Goal: Transaction & Acquisition: Subscribe to service/newsletter

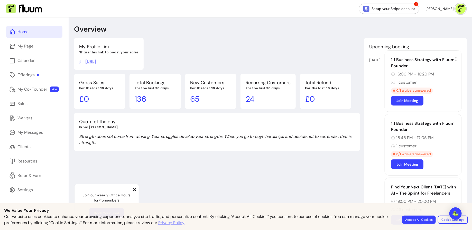
click at [464, 12] on img at bounding box center [461, 9] width 10 height 10
click at [439, 48] on span "Log Out" at bounding box center [443, 47] width 38 height 5
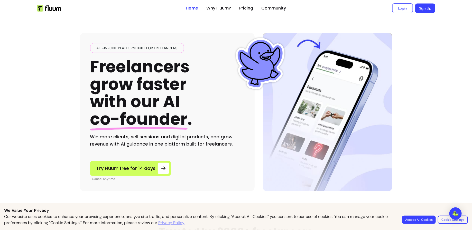
click at [428, 10] on link "Sign Up" at bounding box center [425, 9] width 20 height 10
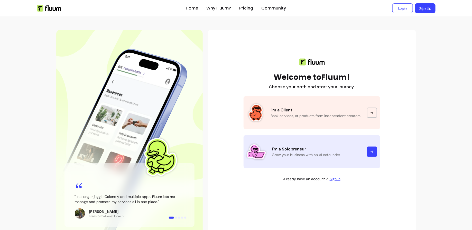
click at [350, 154] on p "Grow your business with an AI cofounder" at bounding box center [316, 154] width 89 height 5
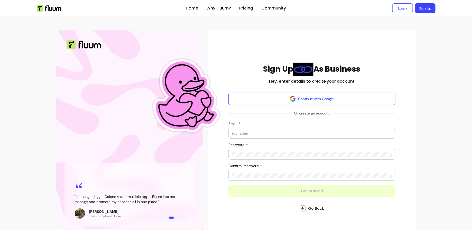
click at [336, 130] on div at bounding box center [312, 133] width 161 height 10
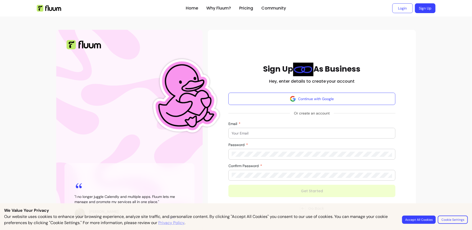
click at [391, 129] on div at bounding box center [312, 133] width 161 height 10
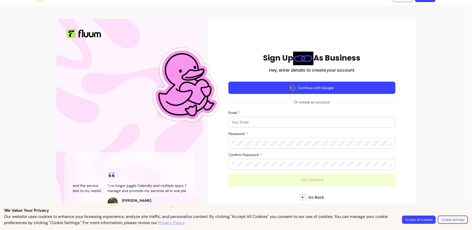
click at [349, 87] on button "Continue with Google" at bounding box center [312, 88] width 167 height 12
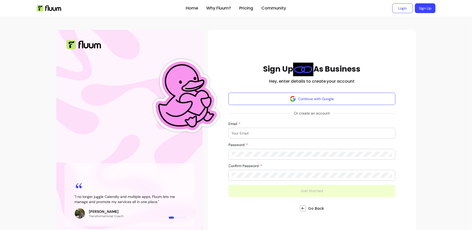
click at [306, 128] on form "Continue with Google Or create an account Email Password Confirm Password Get S…" at bounding box center [312, 145] width 167 height 105
click at [306, 131] on input "Email" at bounding box center [312, 133] width 161 height 5
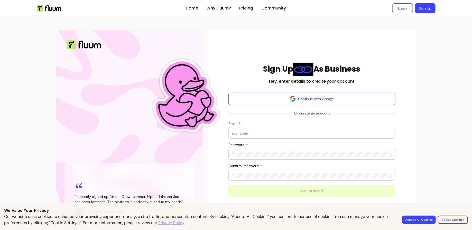
click at [415, 221] on button "Accept All Cookies" at bounding box center [419, 220] width 34 height 8
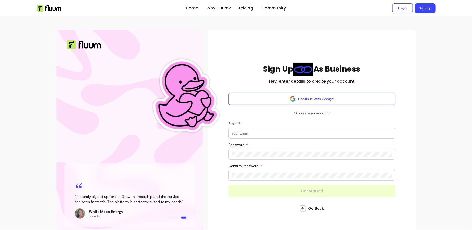
scroll to position [11, 0]
